Goal: Information Seeking & Learning: Learn about a topic

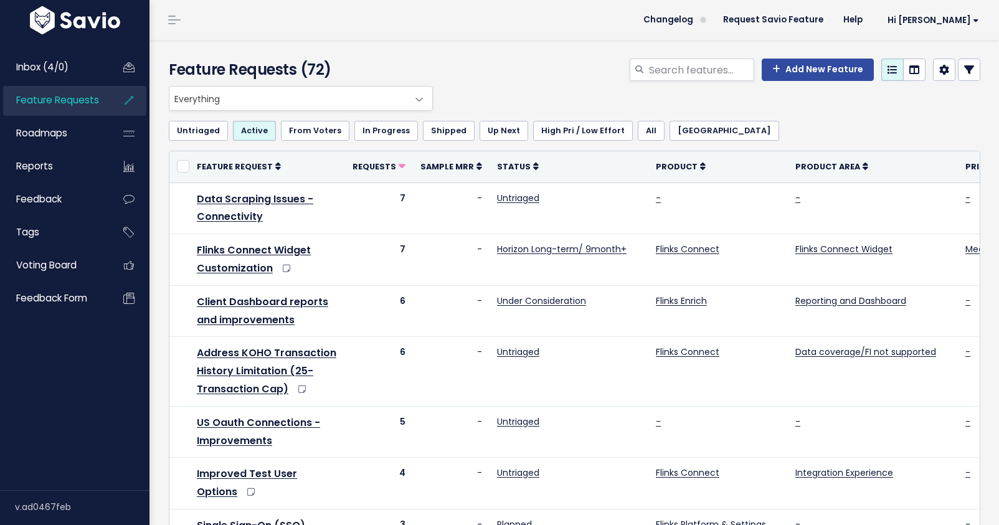
click at [303, 94] on span "Everything" at bounding box center [288, 99] width 238 height 24
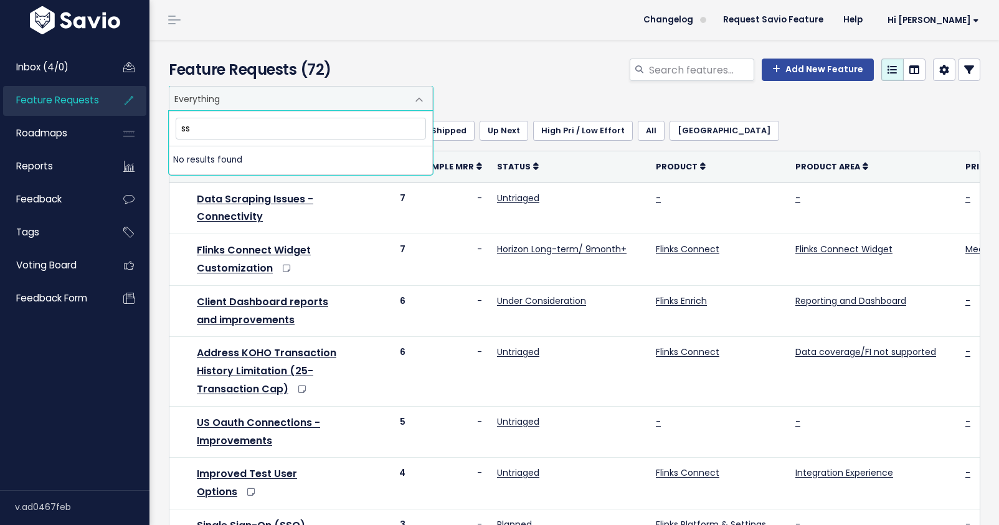
type input "sso"
click at [675, 66] on input "search" at bounding box center [701, 70] width 107 height 22
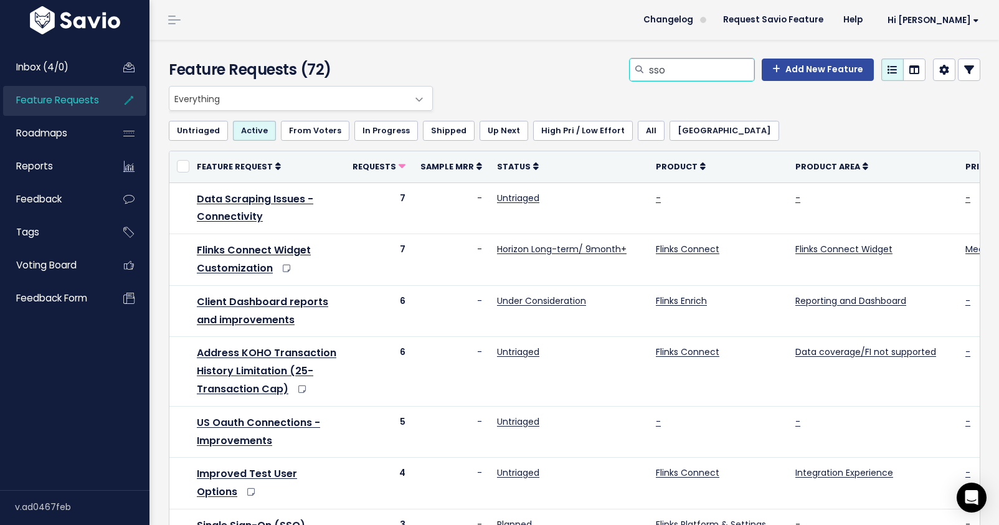
type input "sso"
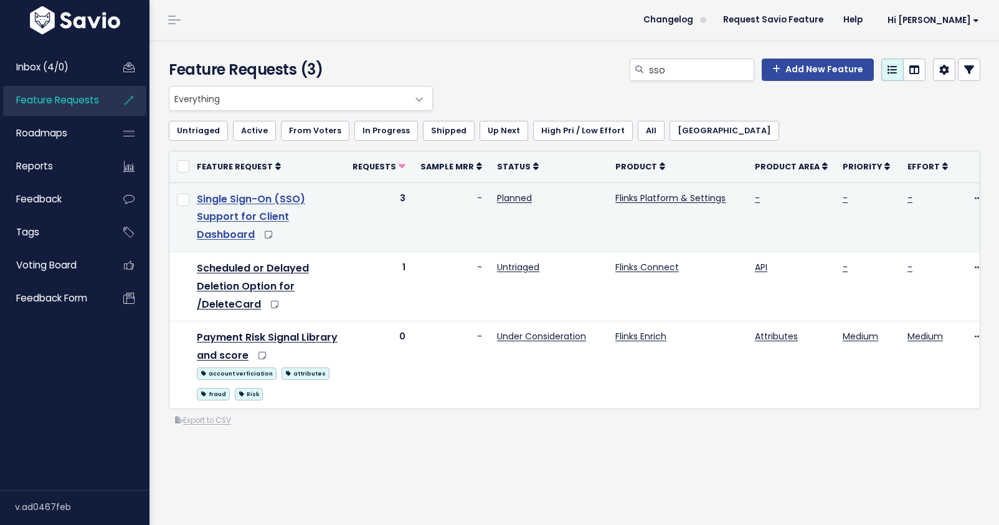
click at [217, 221] on link "Single Sign-On (SSO) Support for Client Dashboard" at bounding box center [251, 217] width 108 height 50
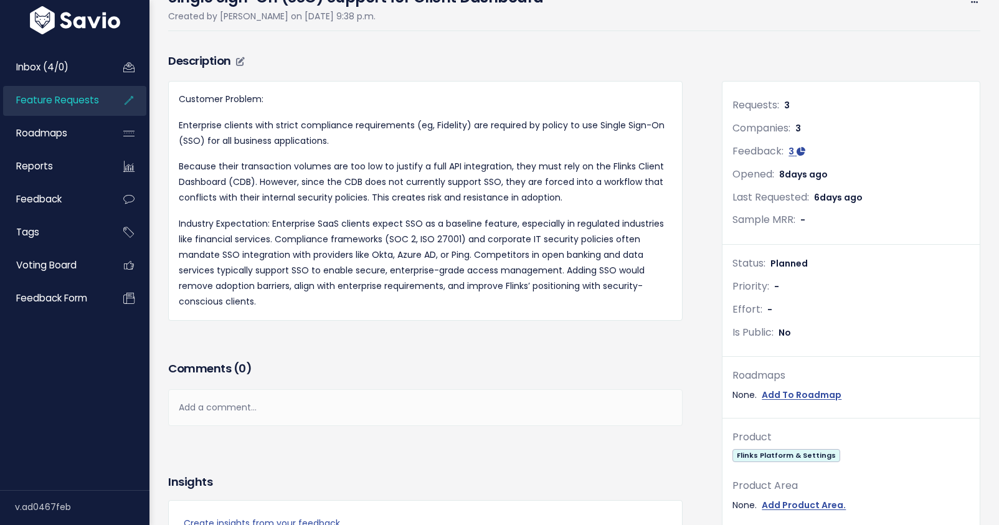
scroll to position [106, 0]
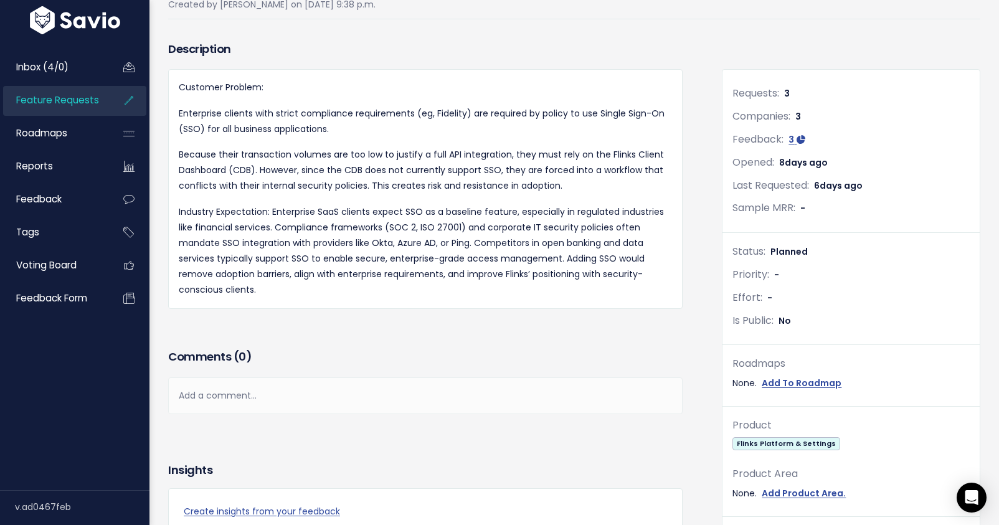
click at [576, 333] on div "Description Customer Problem: Enterprise clients with strict compliance require…" at bounding box center [425, 192] width 533 height 308
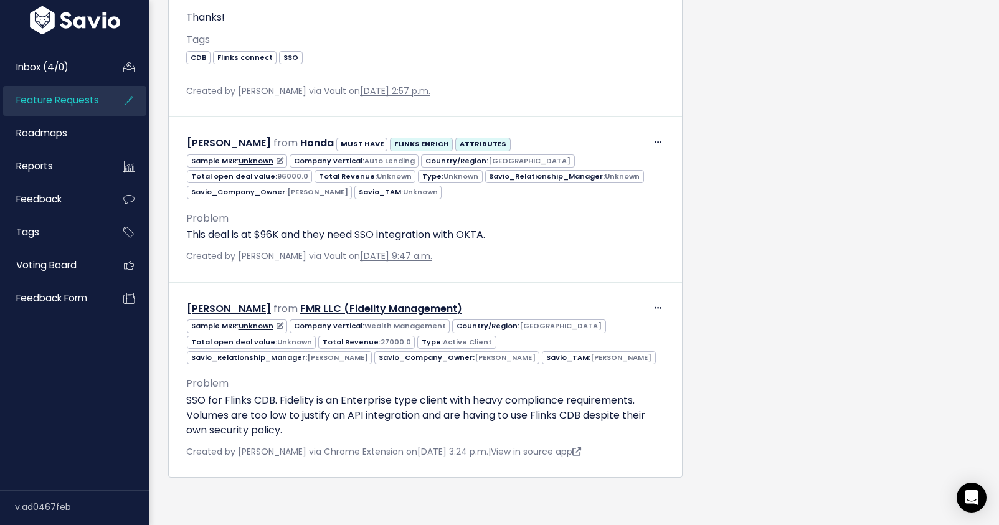
scroll to position [1038, 0]
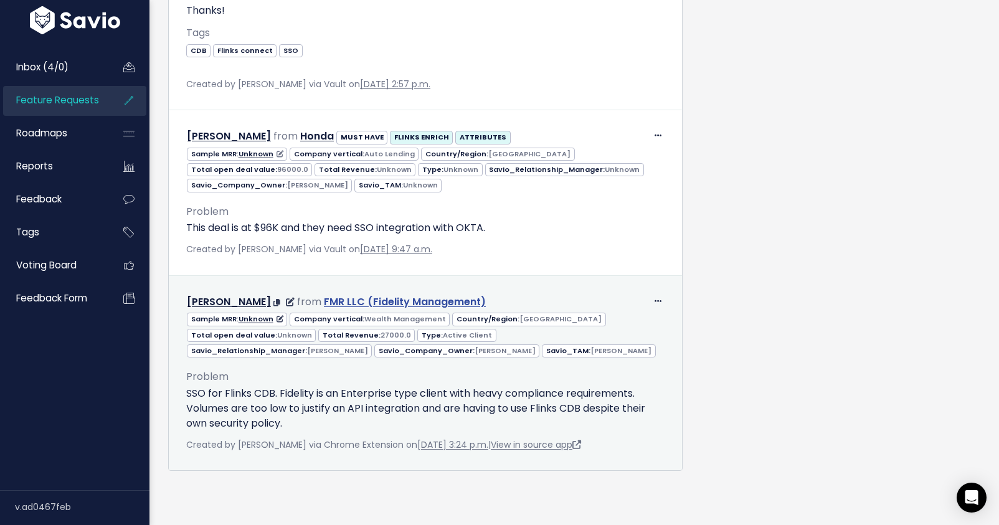
click at [371, 301] on link "FMR LLC (Fidelity Management)" at bounding box center [405, 302] width 162 height 14
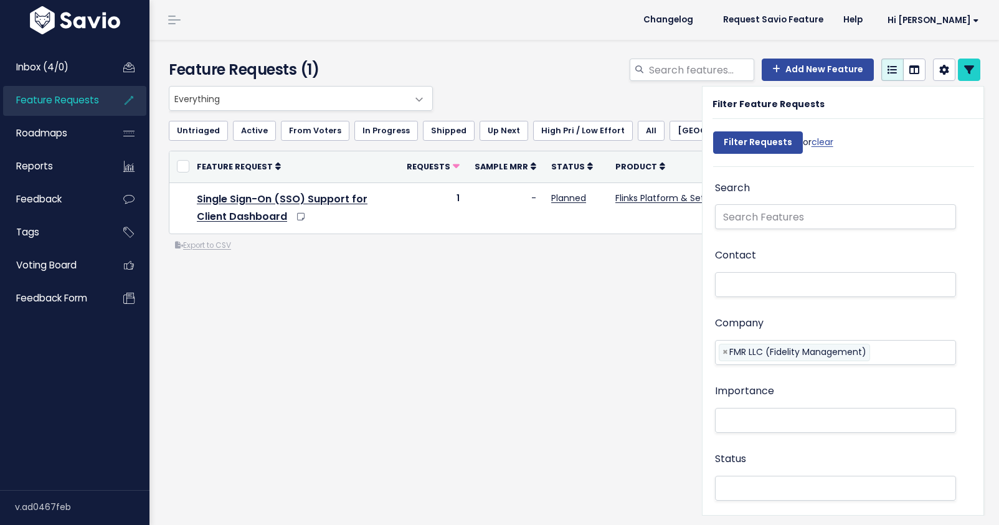
select select
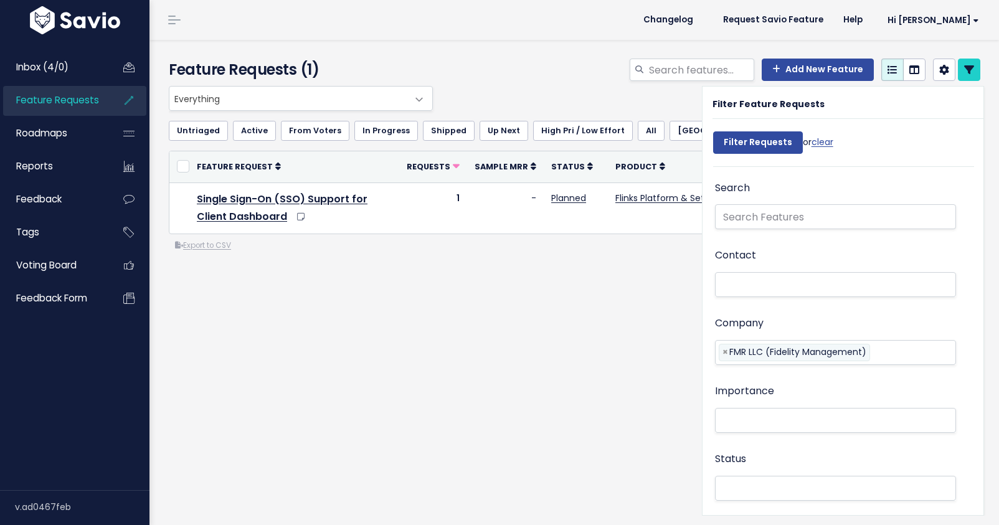
select select
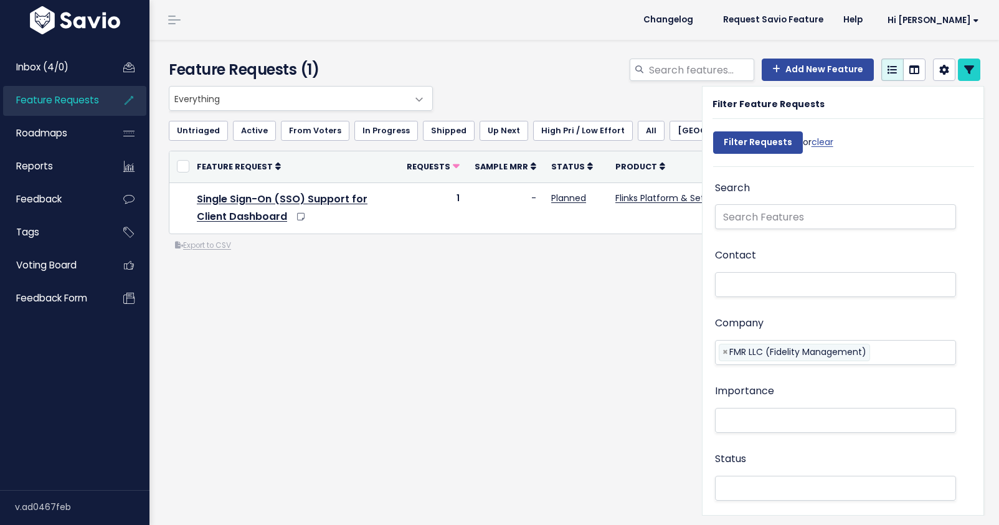
select select
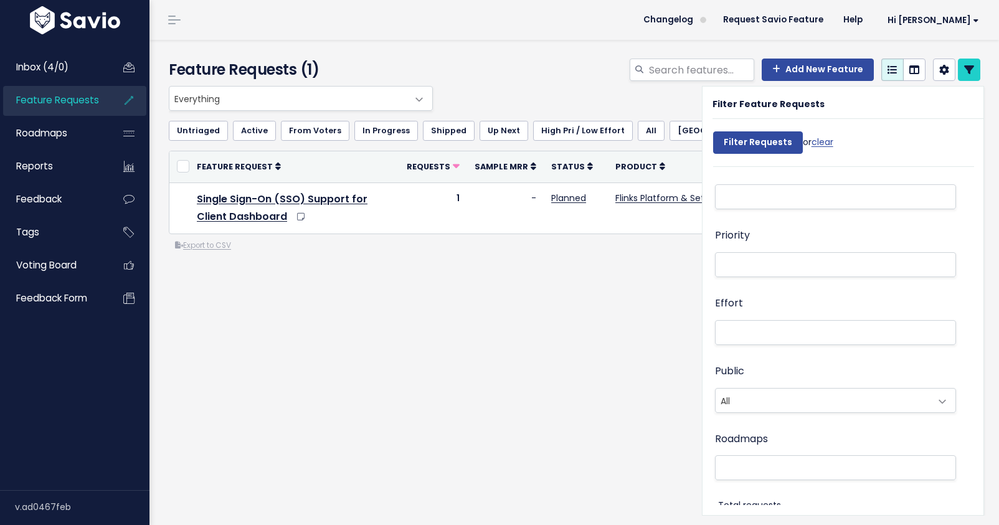
scroll to position [439, 0]
click at [450, 313] on div "Everything Any Product: Any Product Area Any Product: No Product Area No Produc…" at bounding box center [574, 219] width 830 height 267
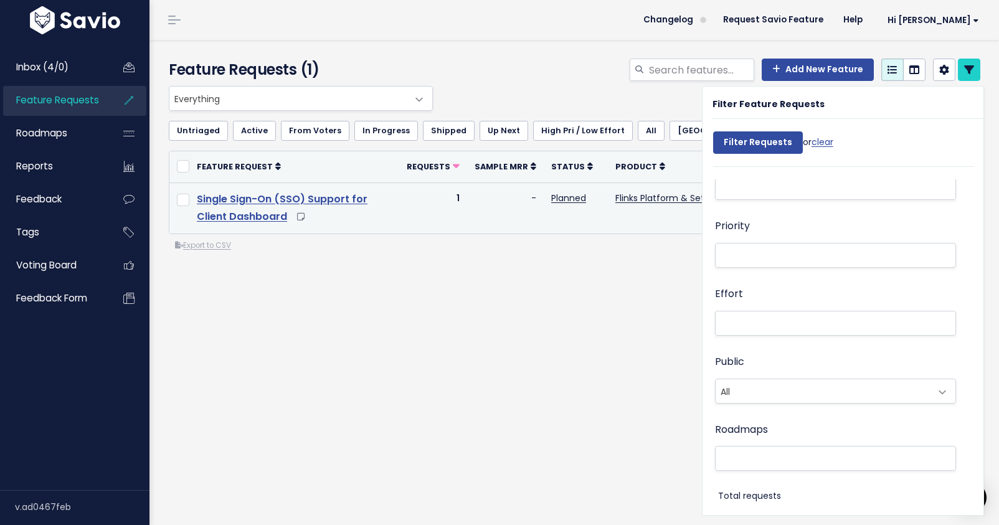
click at [368, 202] on link "Single Sign-On (SSO) Support for Client Dashboard" at bounding box center [282, 208] width 171 height 32
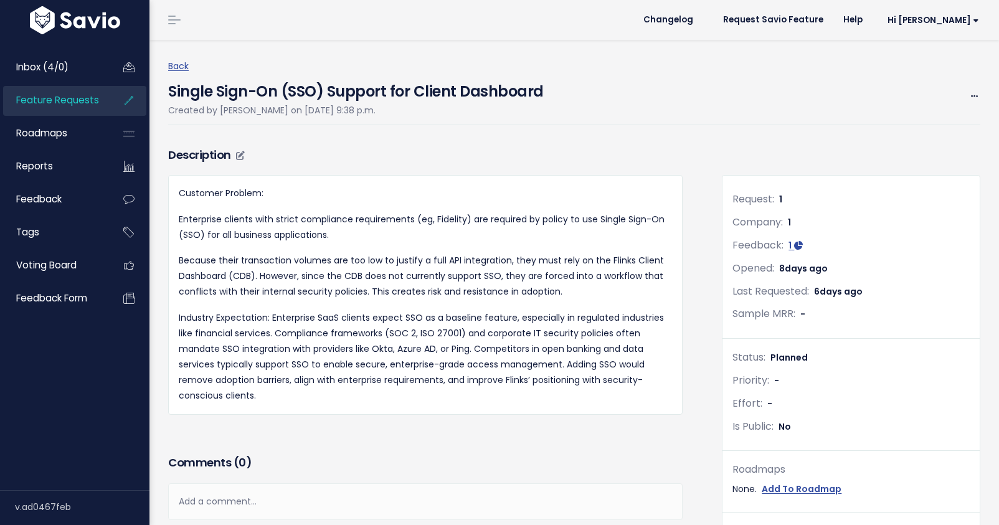
scroll to position [581, 0]
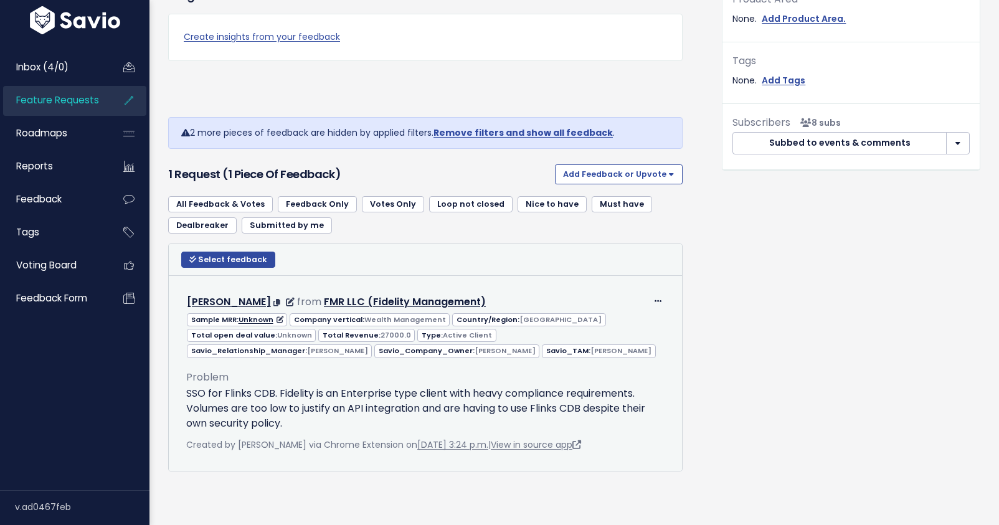
click at [309, 389] on p "SSO for Flinks CDB. Fidelity is an Enterprise type client with heavy compliance…" at bounding box center [425, 408] width 478 height 45
click at [662, 301] on span at bounding box center [658, 301] width 12 height 16
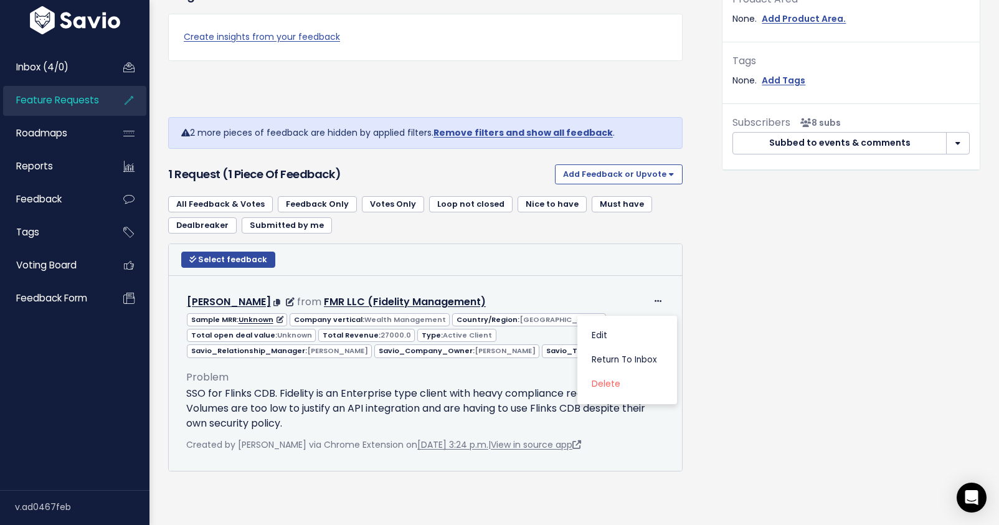
click at [401, 410] on p "SSO for Flinks CDB. Fidelity is an Enterprise type client with heavy compliance…" at bounding box center [425, 408] width 478 height 45
click at [655, 299] on icon at bounding box center [658, 302] width 7 height 8
click at [607, 335] on link "Edit" at bounding box center [627, 336] width 90 height 24
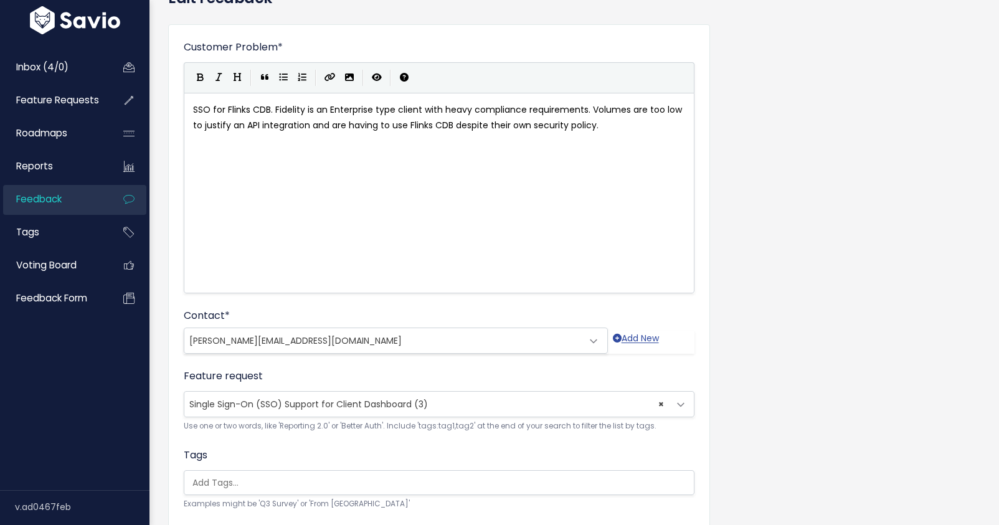
scroll to position [30, 0]
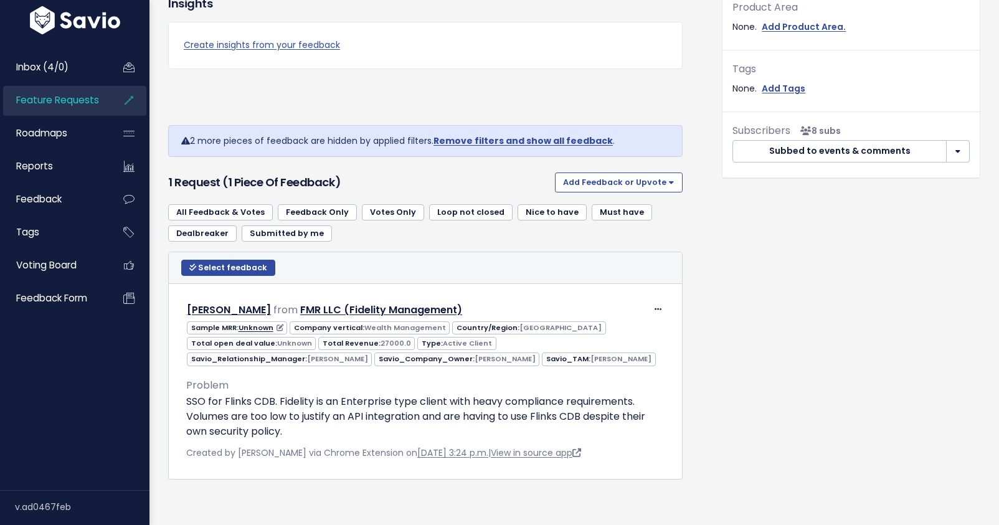
scroll to position [581, 0]
